Goal: Information Seeking & Learning: Check status

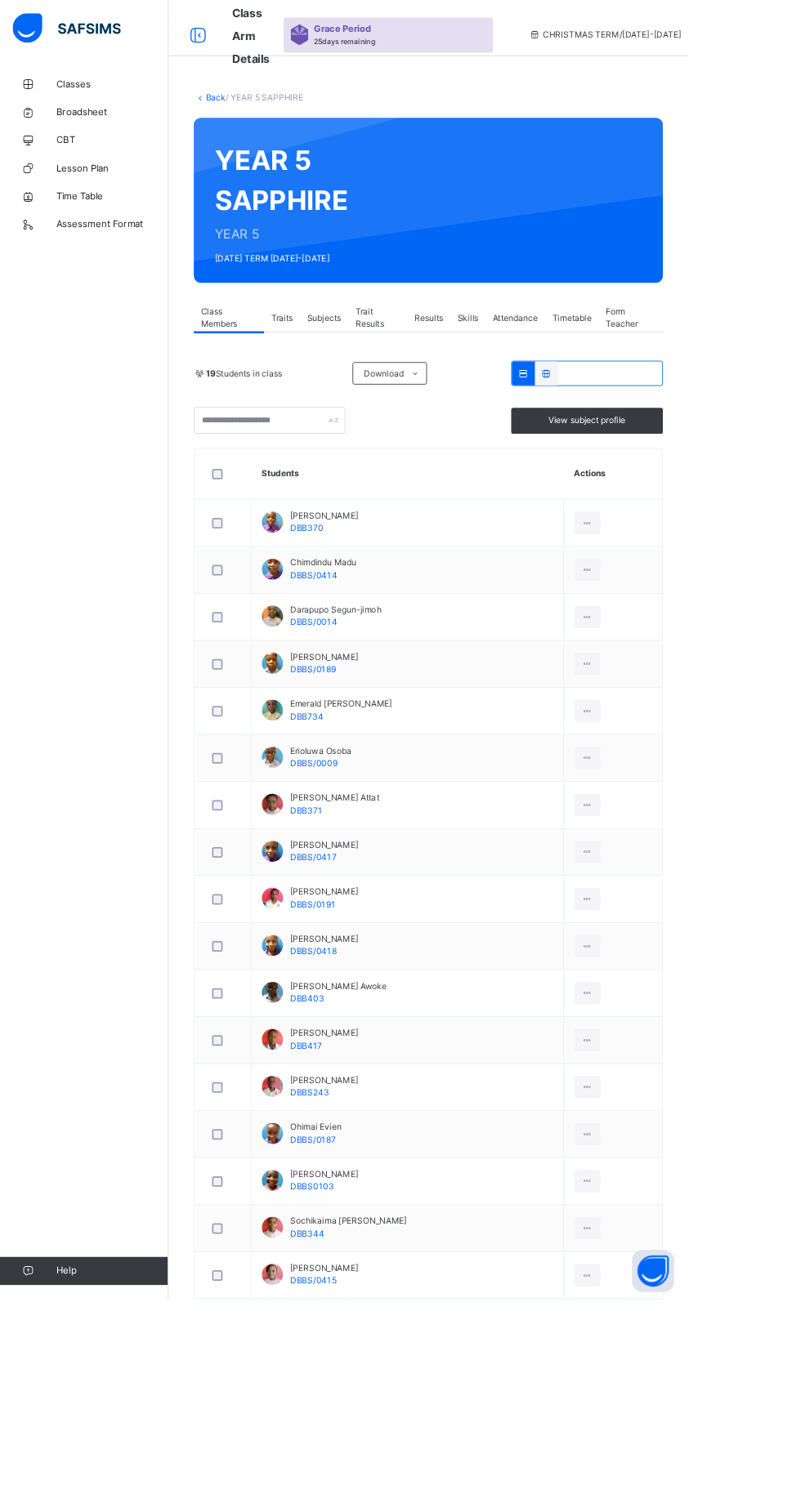
click at [101, 139] on link "Broadsheet" at bounding box center [98, 131] width 196 height 33
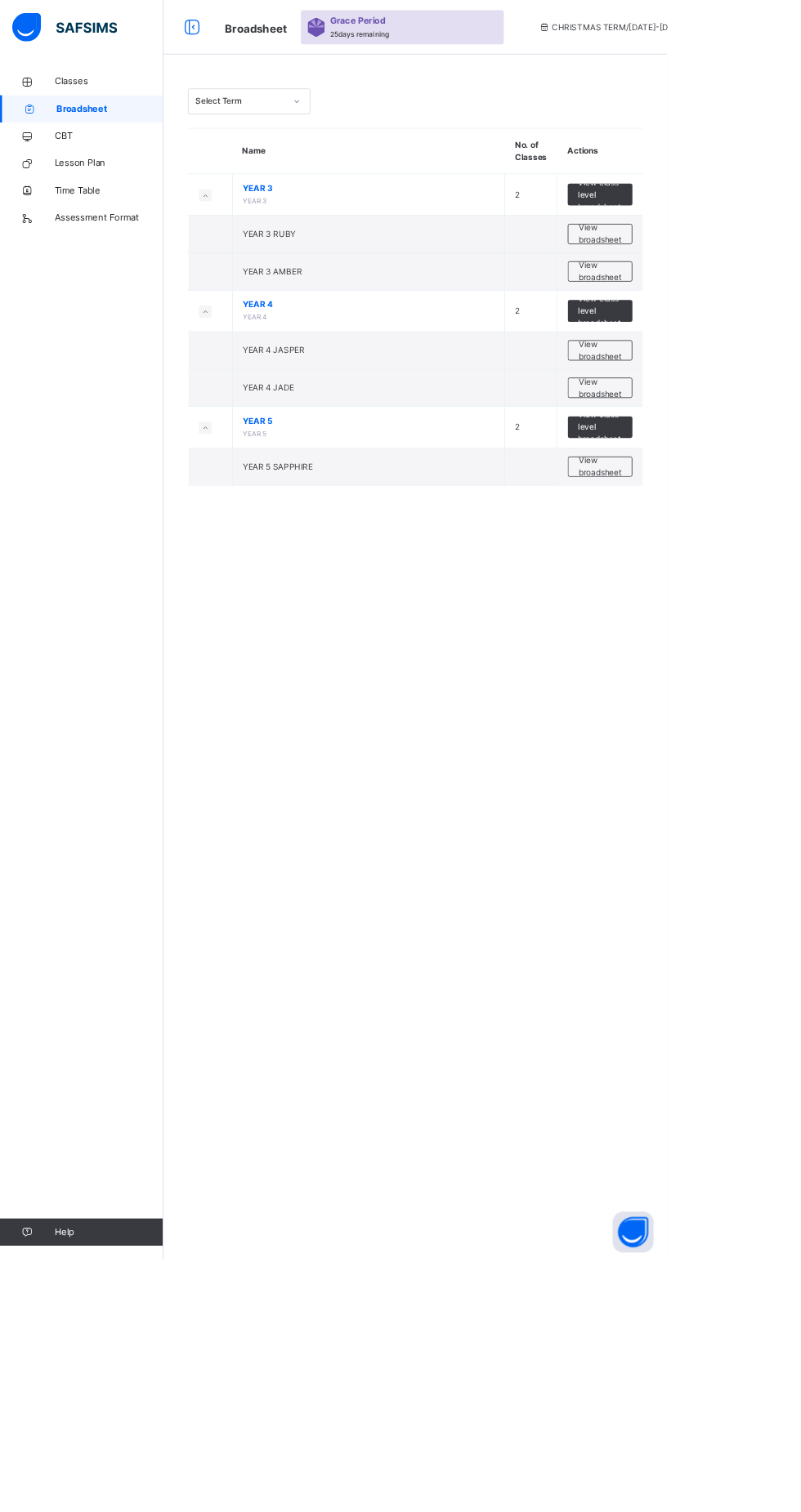
click at [708, 239] on span "View class level broadsheet" at bounding box center [720, 233] width 53 height 44
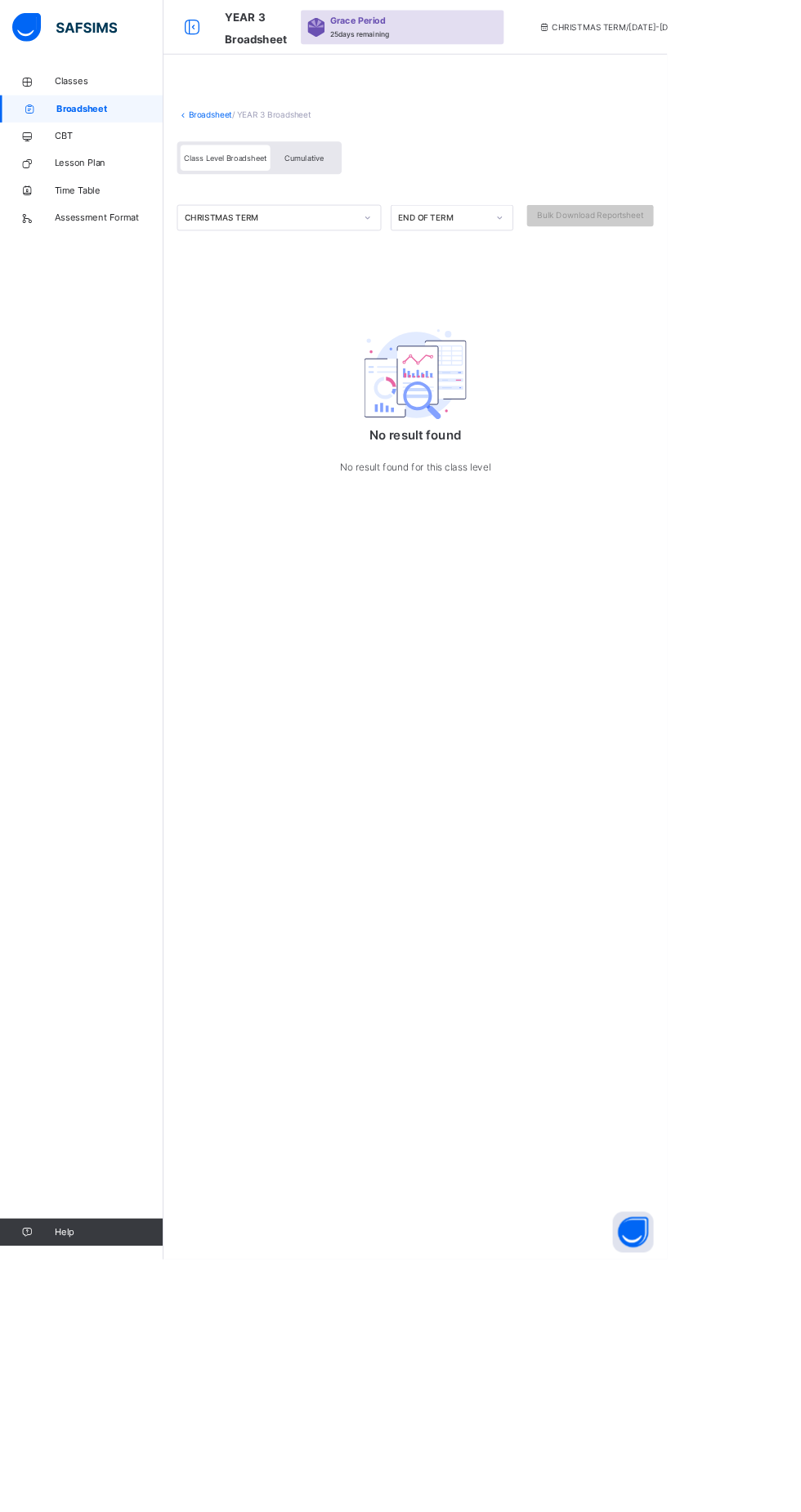
click at [394, 189] on div "Cumulative" at bounding box center [366, 190] width 82 height 31
click at [395, 184] on div "Cumulative" at bounding box center [366, 185] width 82 height 29
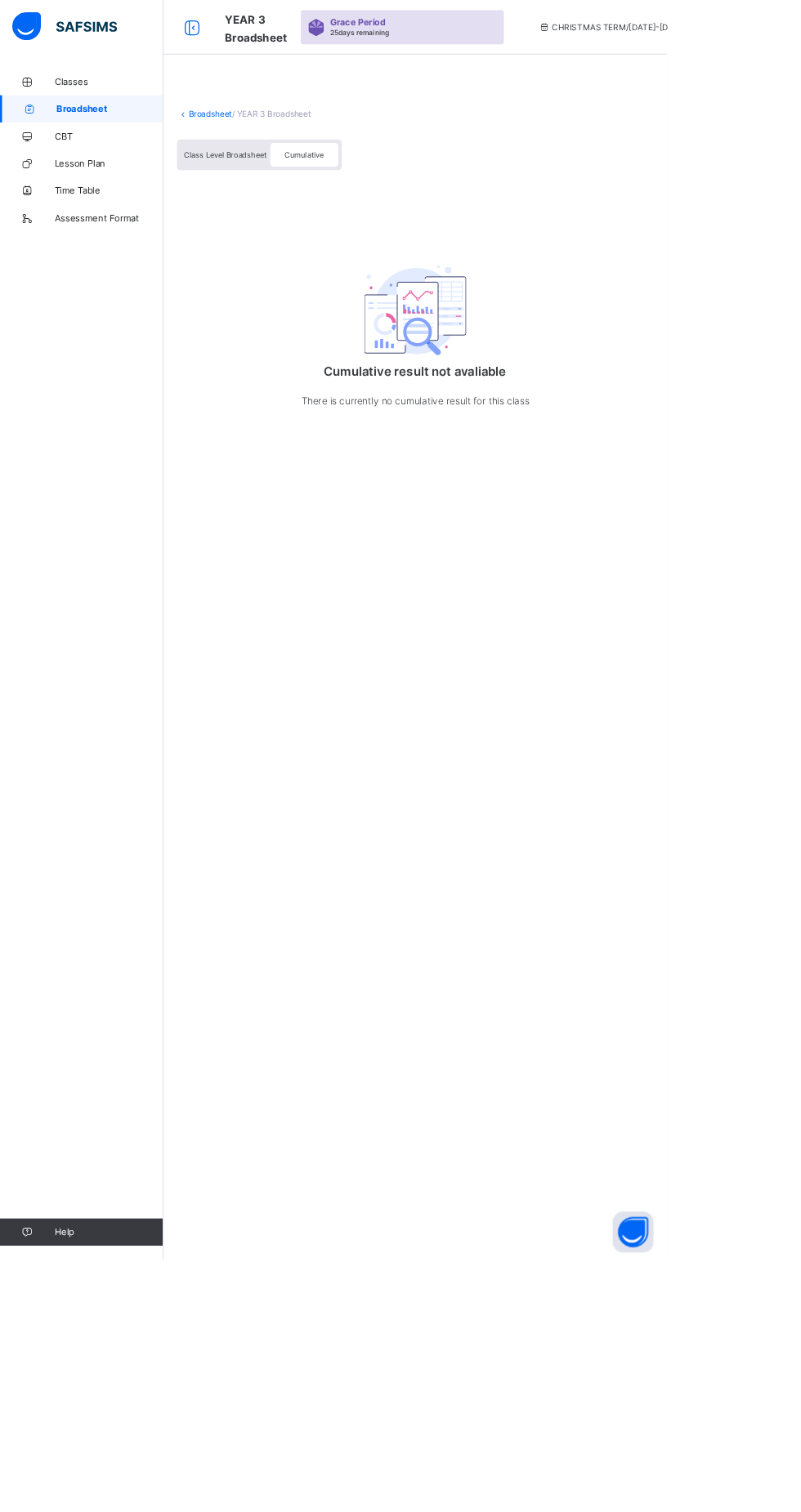
click at [230, 33] on icon at bounding box center [231, 32] width 28 height 24
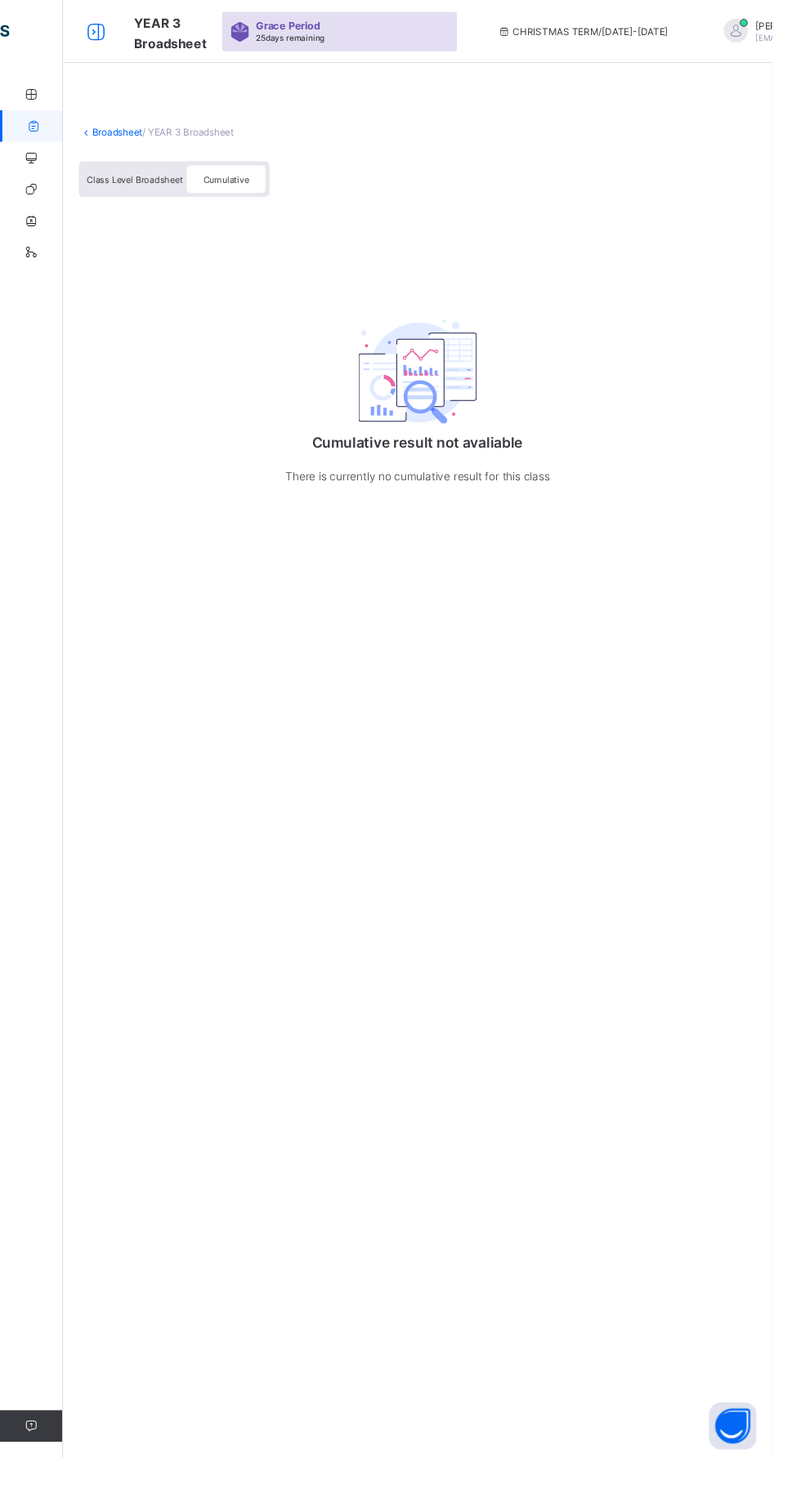
click at [552, 25] on div "CHRISTMAS TERM / 2025-2026" at bounding box center [604, 32] width 244 height 65
click at [140, 138] on link "Broadsheet" at bounding box center [122, 137] width 52 height 12
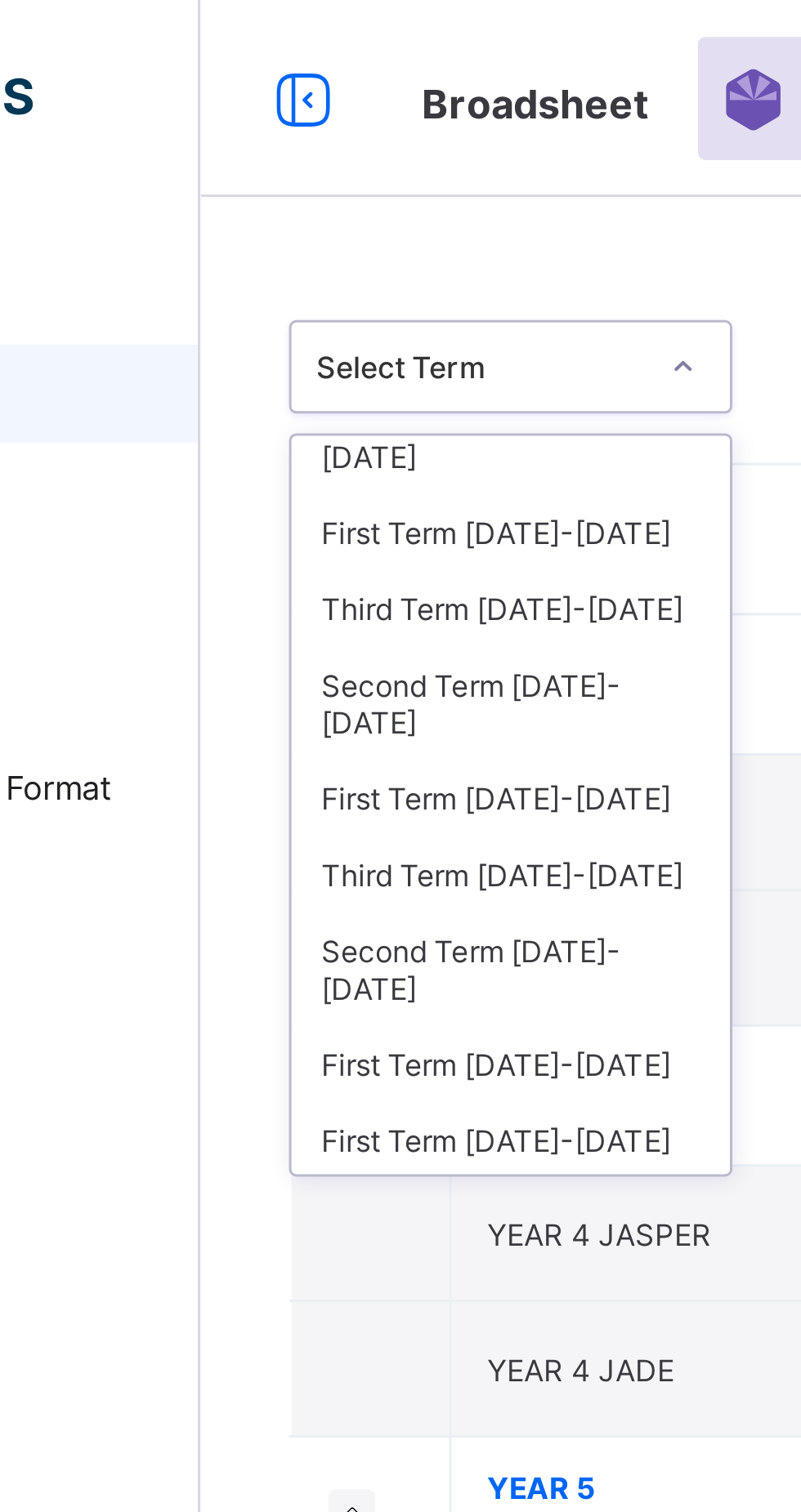
scroll to position [43, 0]
click at [319, 191] on div "Third Term 2024-2025" at bounding box center [299, 203] width 145 height 25
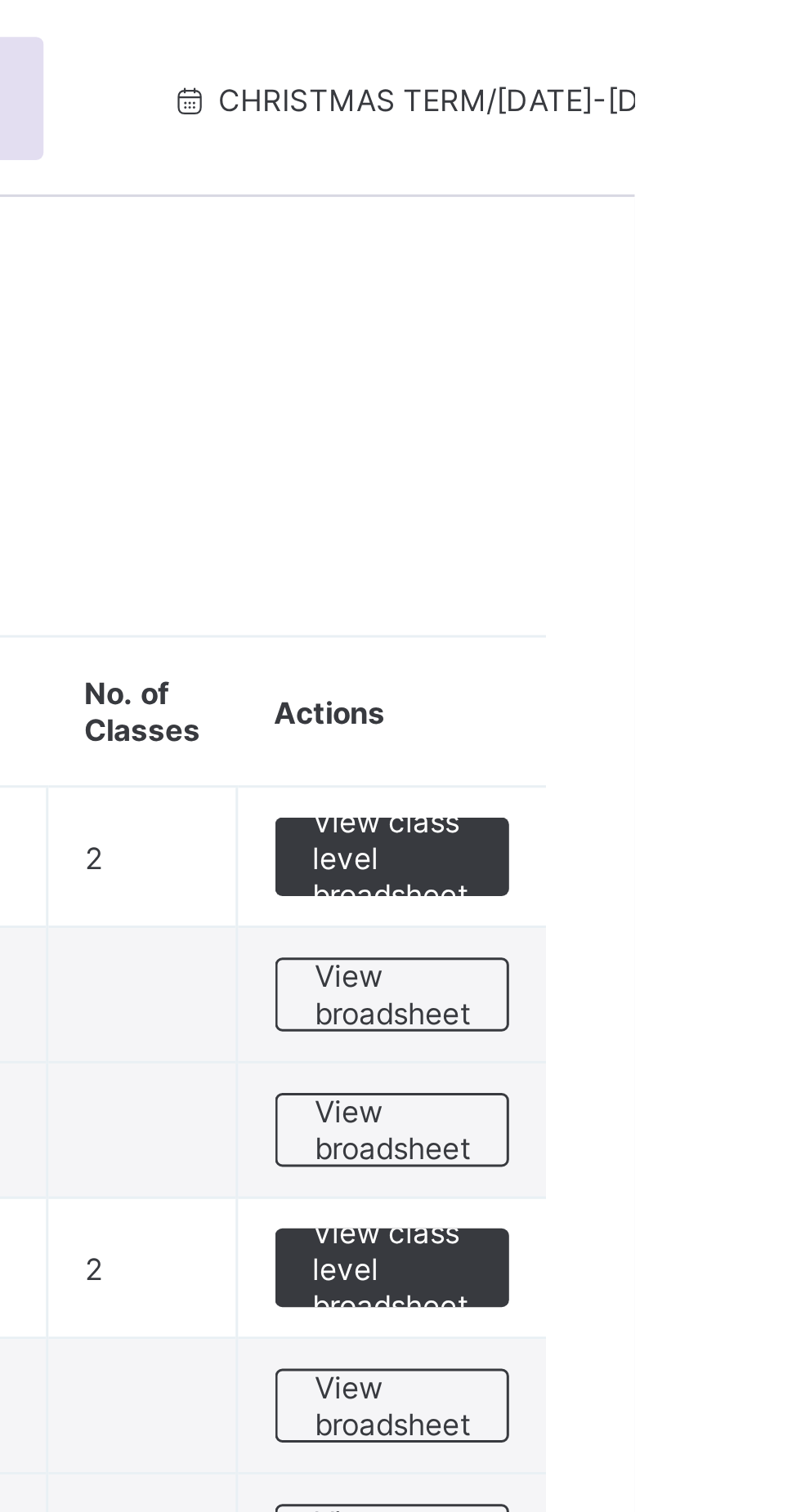
click at [730, 281] on span "View class level broadsheet" at bounding box center [720, 285] width 53 height 37
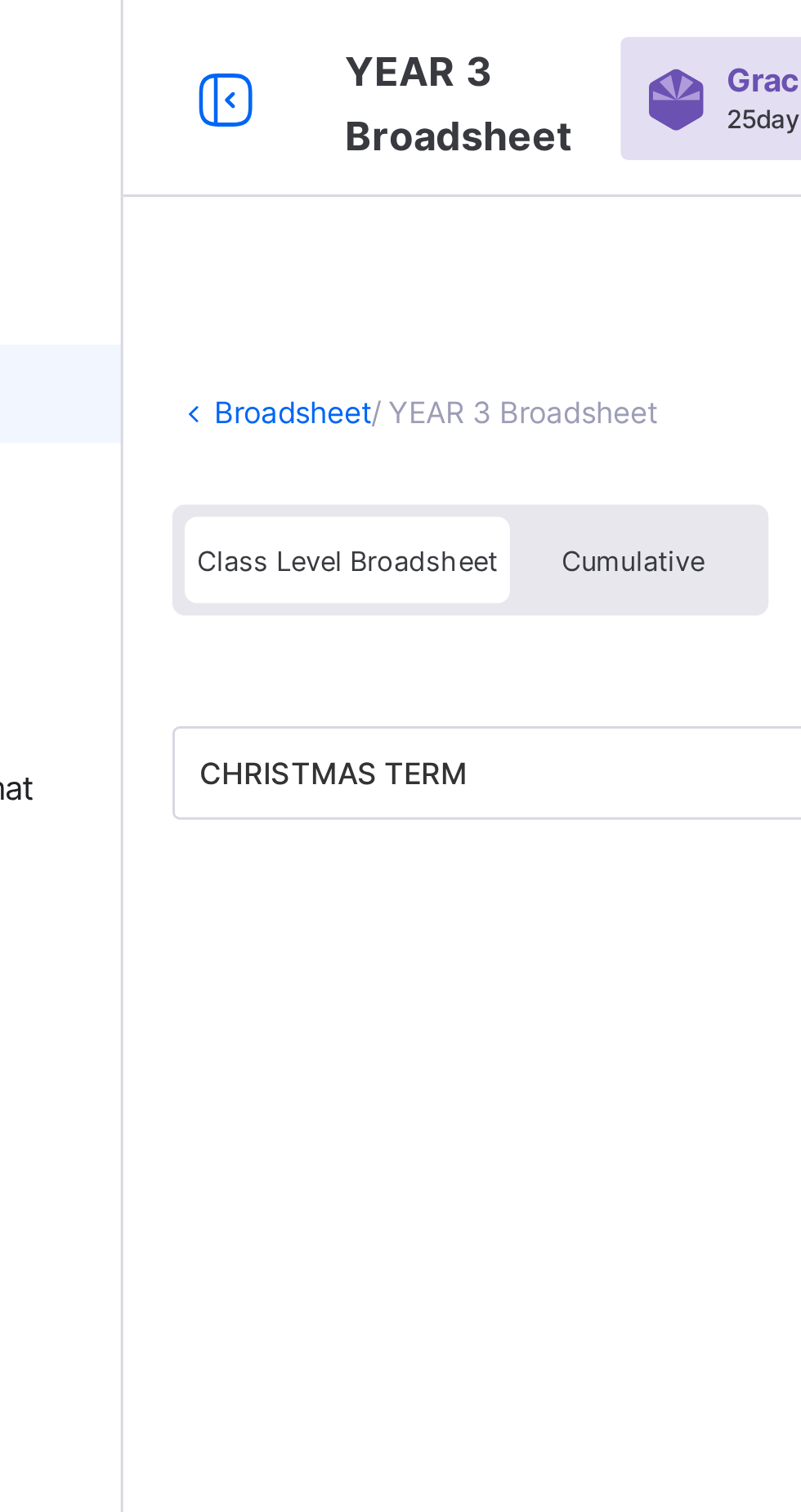
click at [379, 174] on div "Cumulative" at bounding box center [366, 185] width 82 height 29
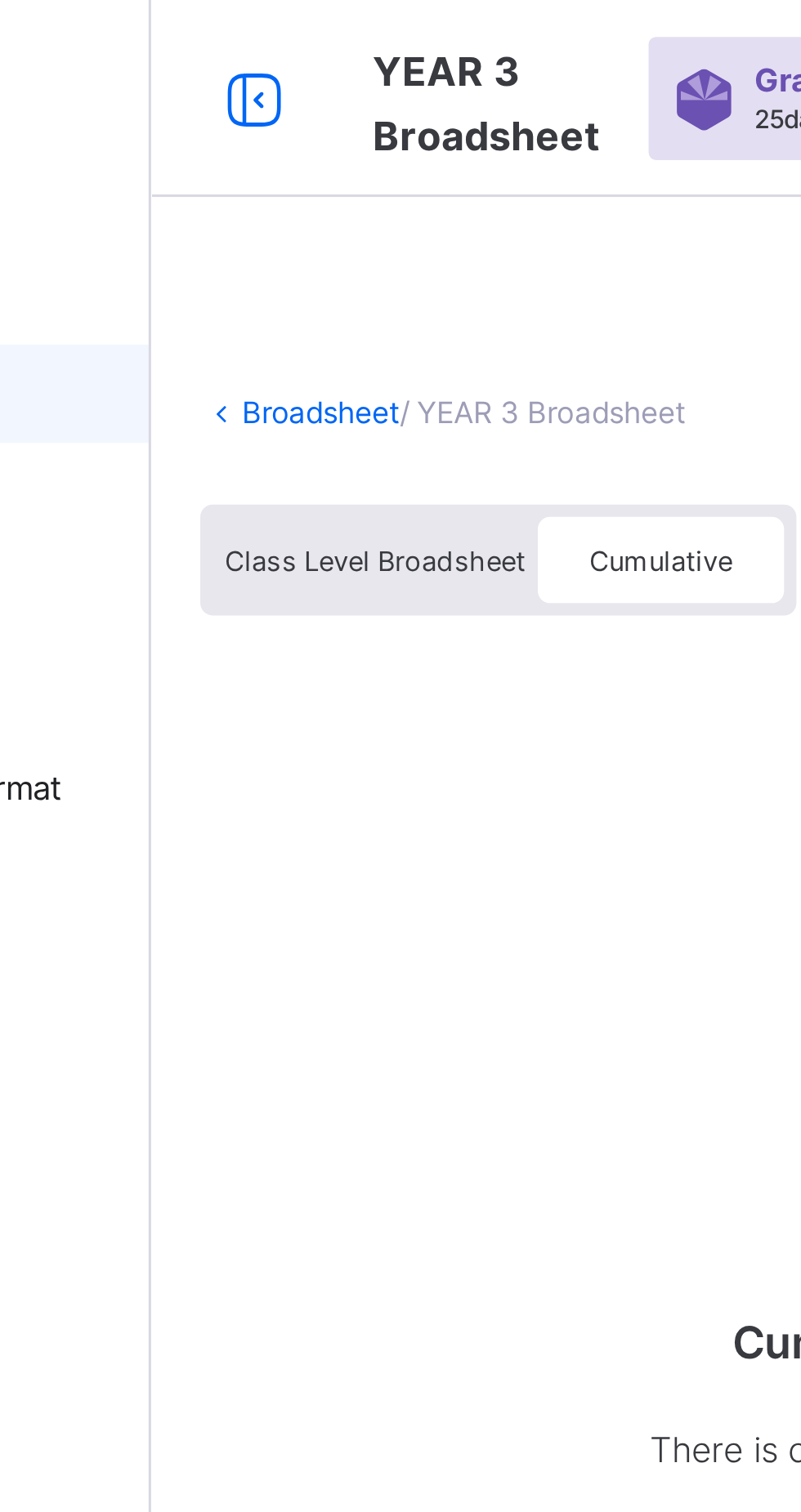
click at [276, 187] on span "Class Level Broadsheet" at bounding box center [270, 185] width 100 height 11
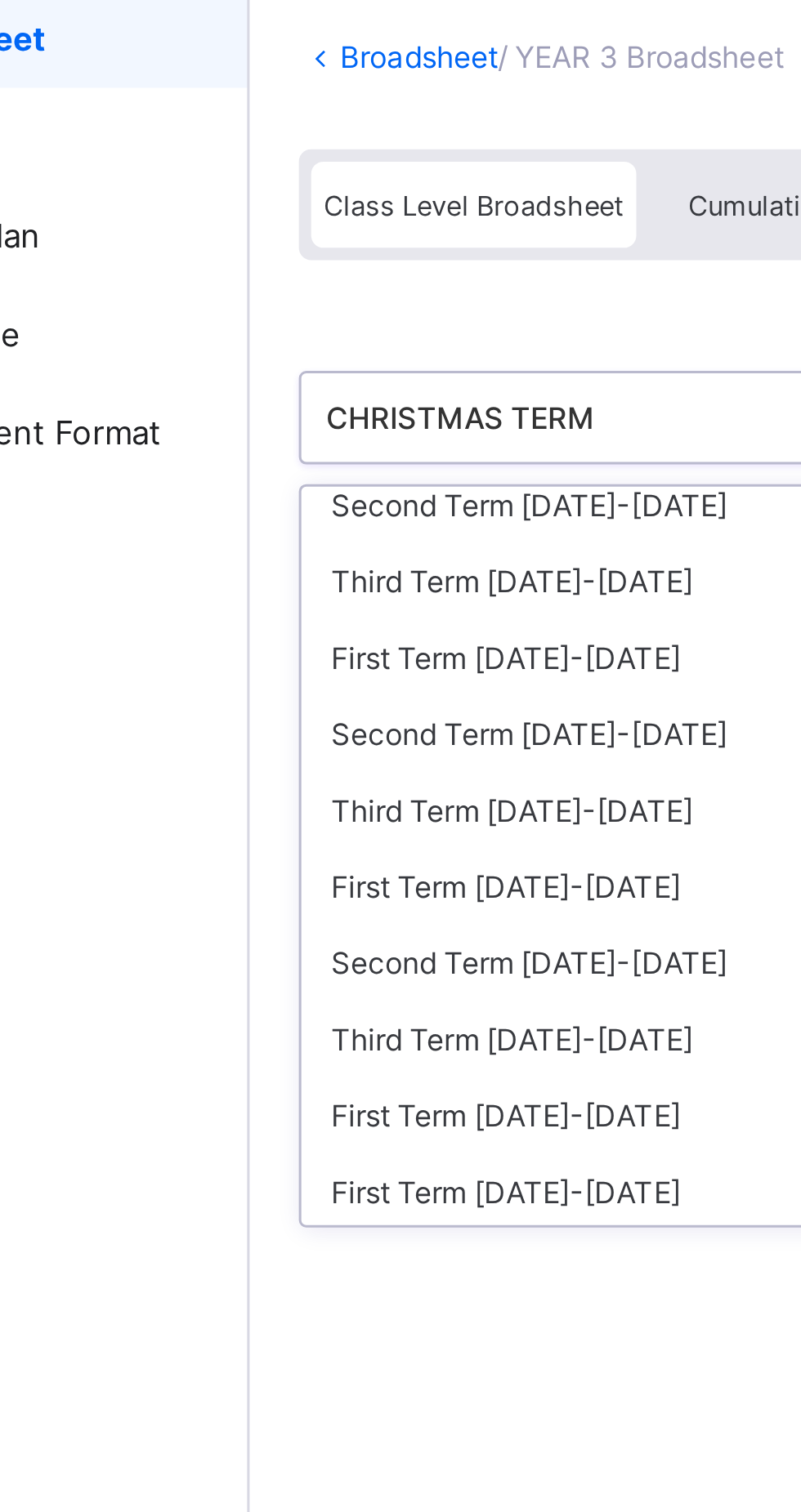
scroll to position [35, 0]
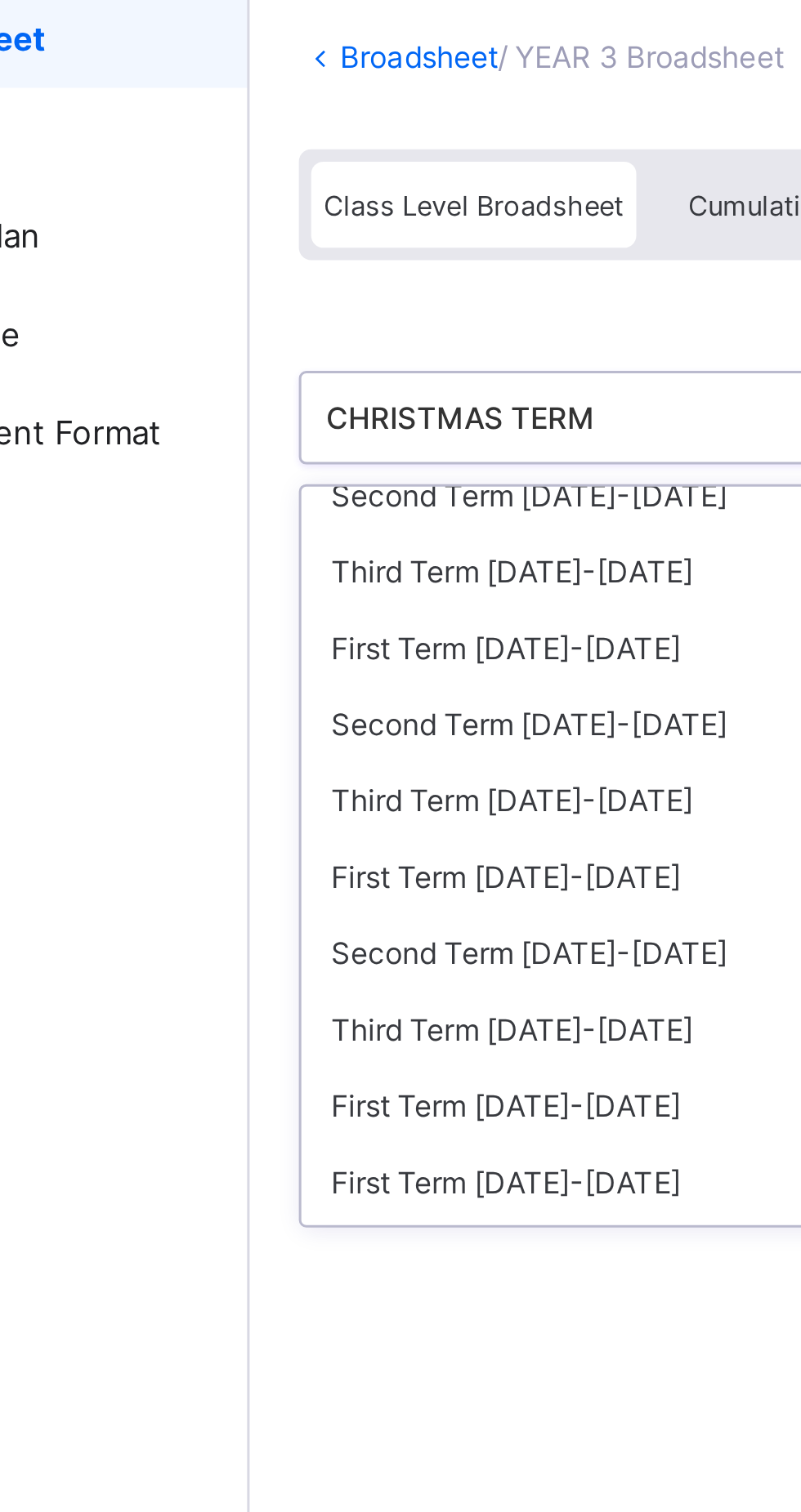
click at [312, 305] on div "Third Term 2025-2026" at bounding box center [335, 307] width 244 height 25
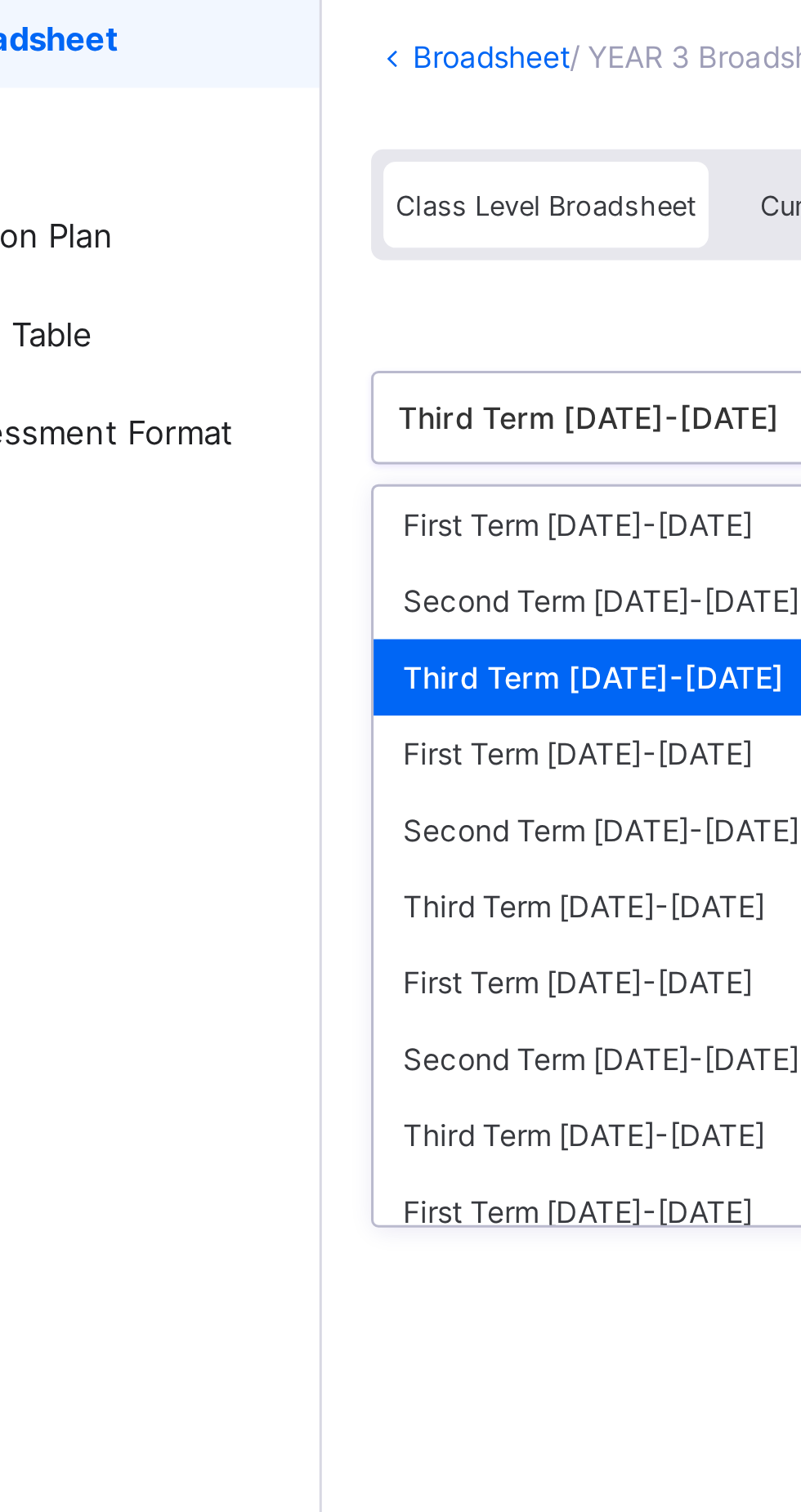
click at [297, 341] on div "Third Term 2025-2026" at bounding box center [335, 342] width 244 height 25
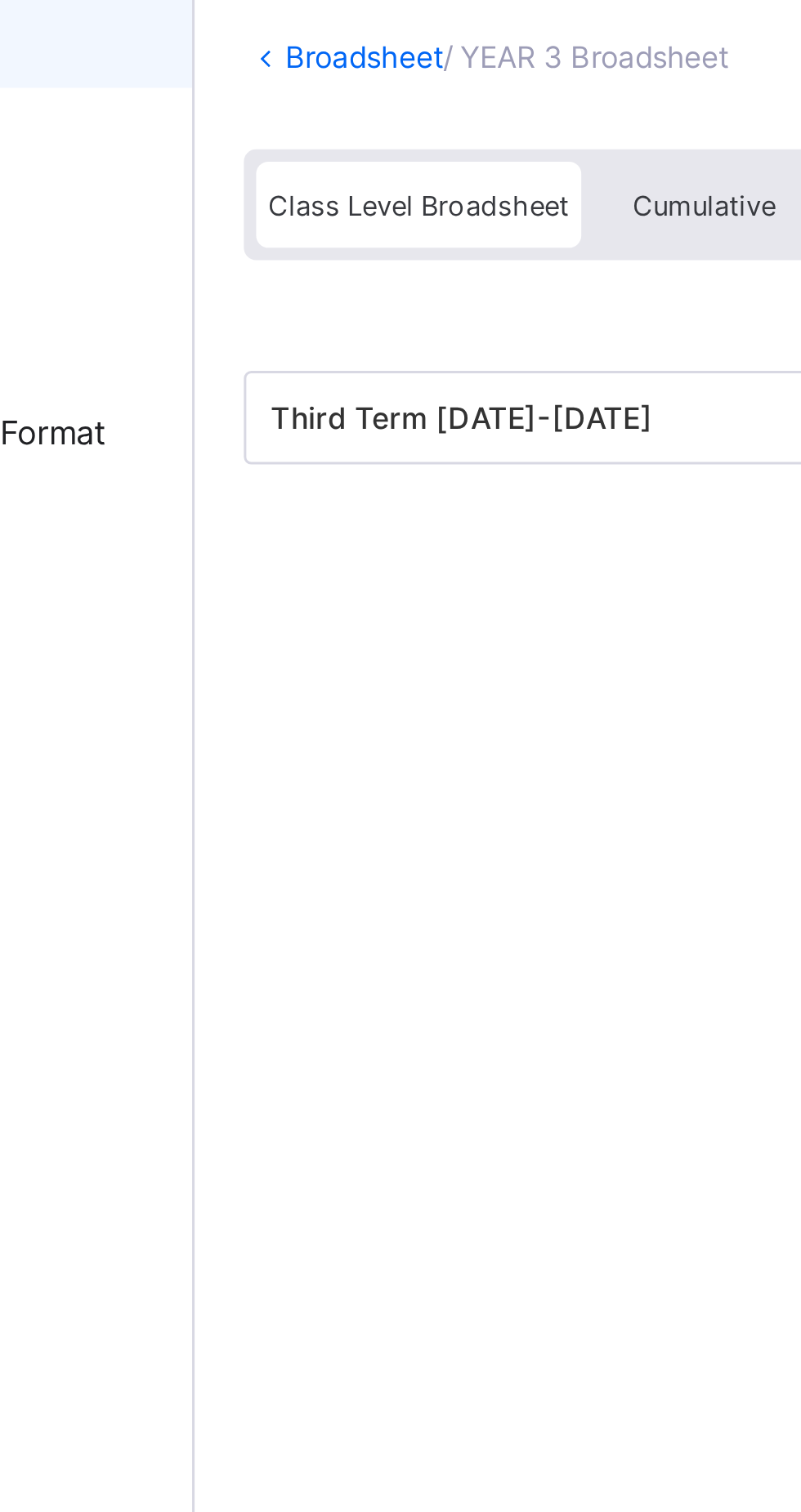
click at [368, 191] on span "Cumulative" at bounding box center [365, 185] width 47 height 11
